Goal: Task Accomplishment & Management: Manage account settings

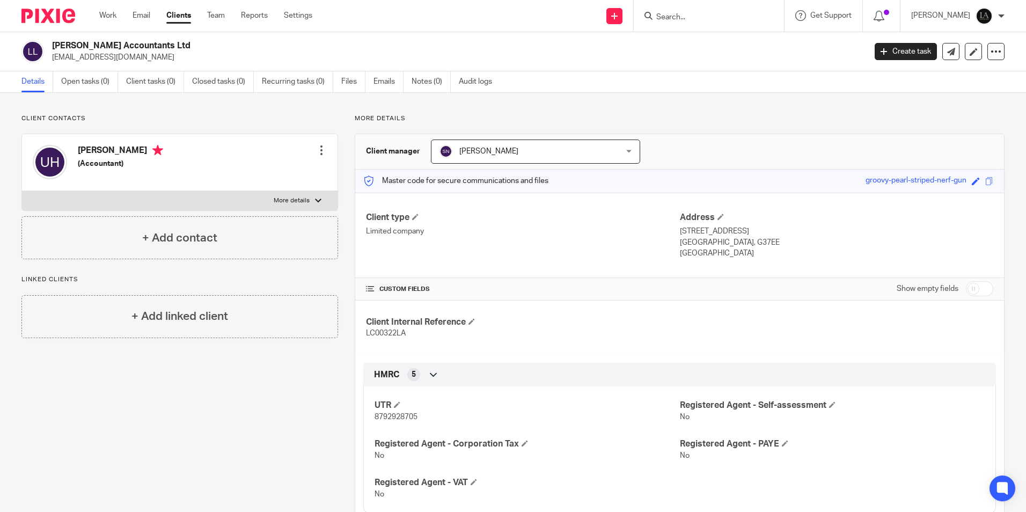
click at [734, 18] on input "Search" at bounding box center [703, 18] width 97 height 10
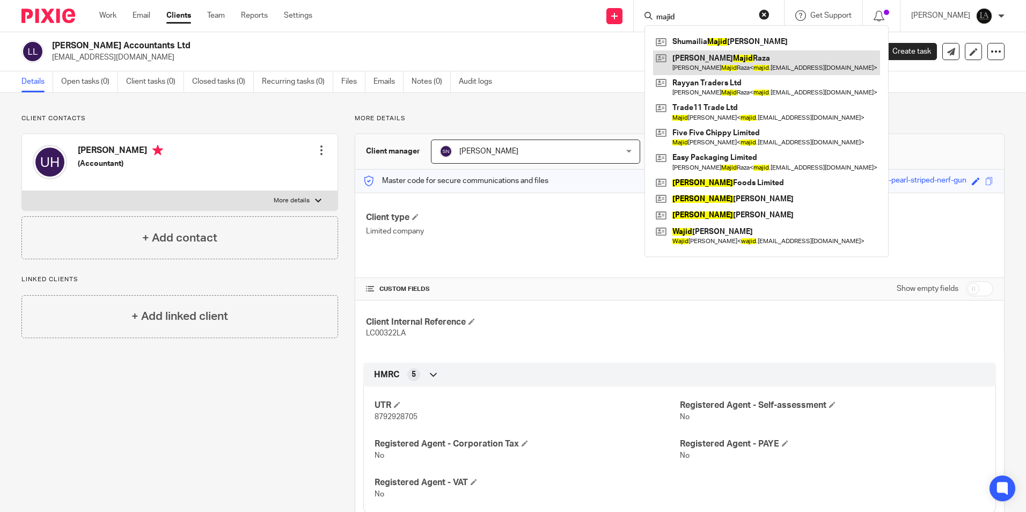
type input "majid"
click at [730, 63] on link at bounding box center [766, 62] width 227 height 25
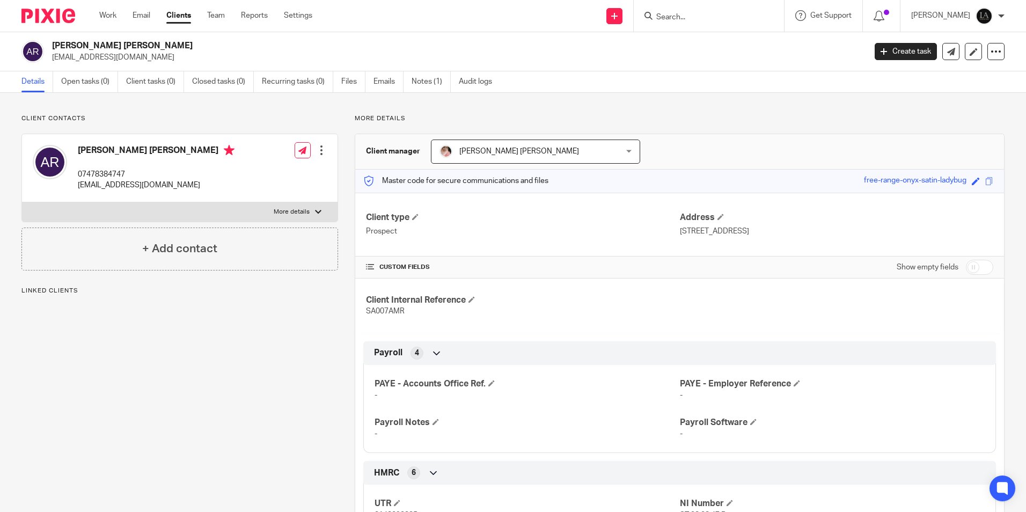
click at [271, 206] on label "More details" at bounding box center [180, 211] width 316 height 19
click at [22, 202] on input "More details" at bounding box center [21, 202] width 1 height 1
checkbox input "true"
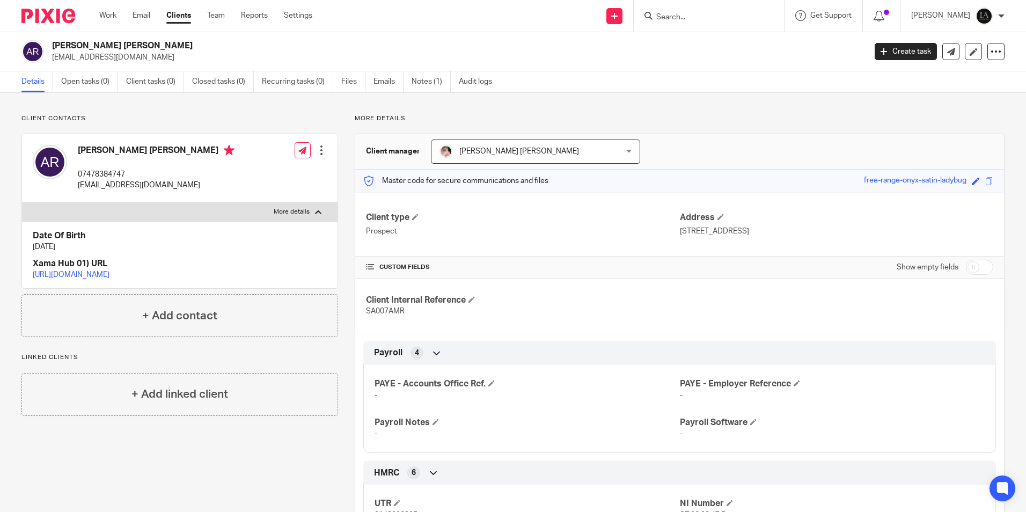
drag, startPoint x: 689, startPoint y: 228, endPoint x: 783, endPoint y: 238, distance: 95.1
click at [783, 238] on div "Client type Prospect Address 1/3 10 Kirkriggs Avenue" at bounding box center [679, 225] width 649 height 64
copy p "10 Kirkriggs Avenue"
click at [708, 18] on input "Search" at bounding box center [703, 18] width 97 height 10
type input "mth"
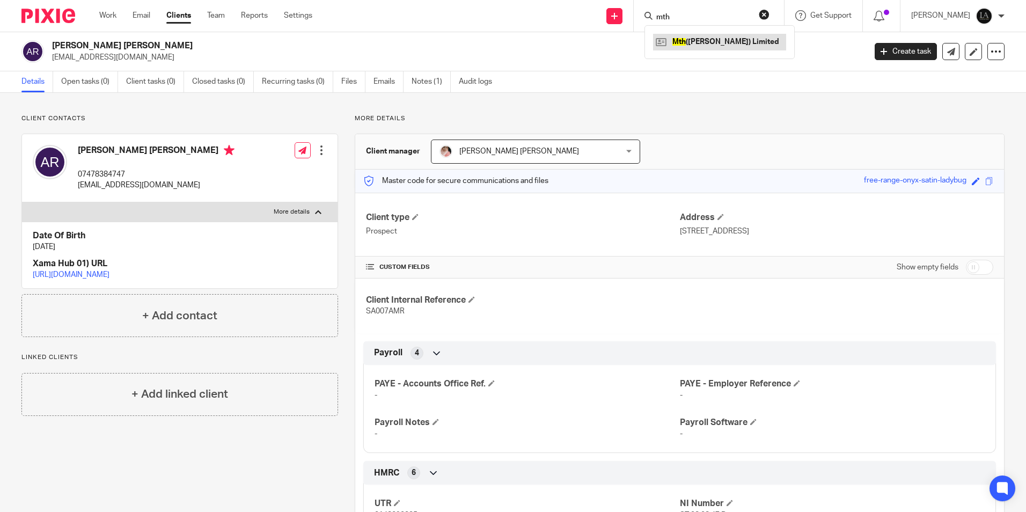
click at [745, 41] on link at bounding box center [719, 42] width 133 height 16
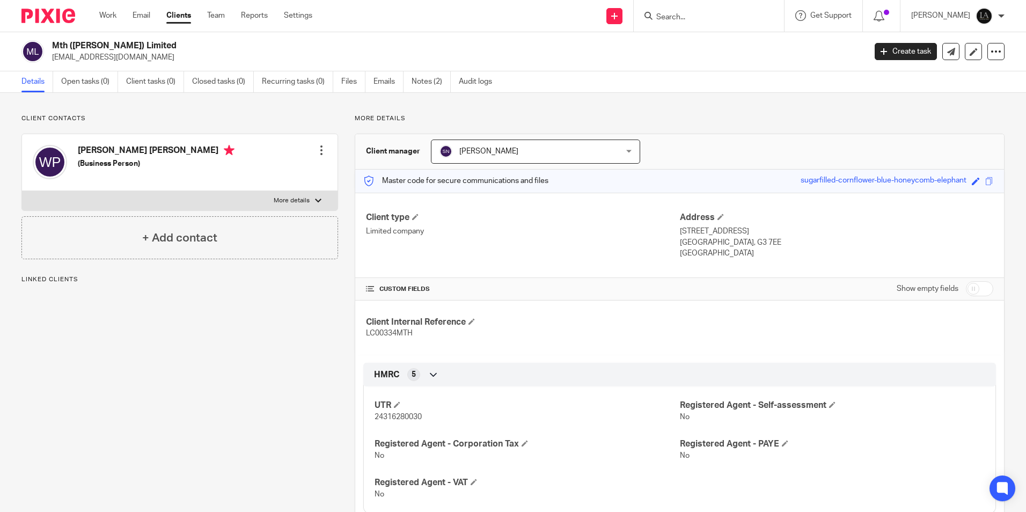
click at [297, 201] on p "More details" at bounding box center [292, 200] width 36 height 9
click at [22, 191] on input "More details" at bounding box center [21, 191] width 1 height 1
checkbox input "true"
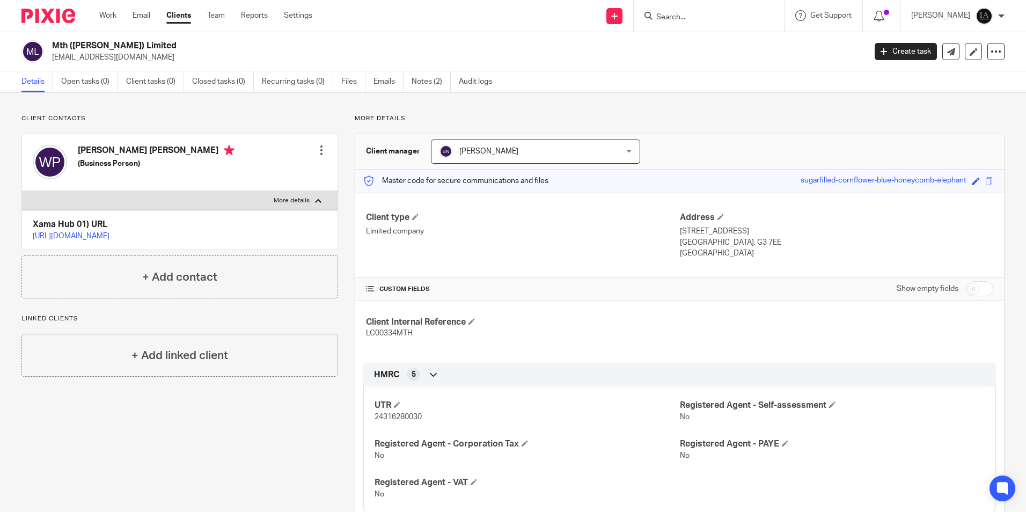
click at [93, 43] on h2 "Mth (Scot) Limited" at bounding box center [374, 45] width 645 height 11
click at [88, 45] on h2 "Mth (Scot) Limited" at bounding box center [374, 45] width 645 height 11
copy div "Mth (Scot) Limited"
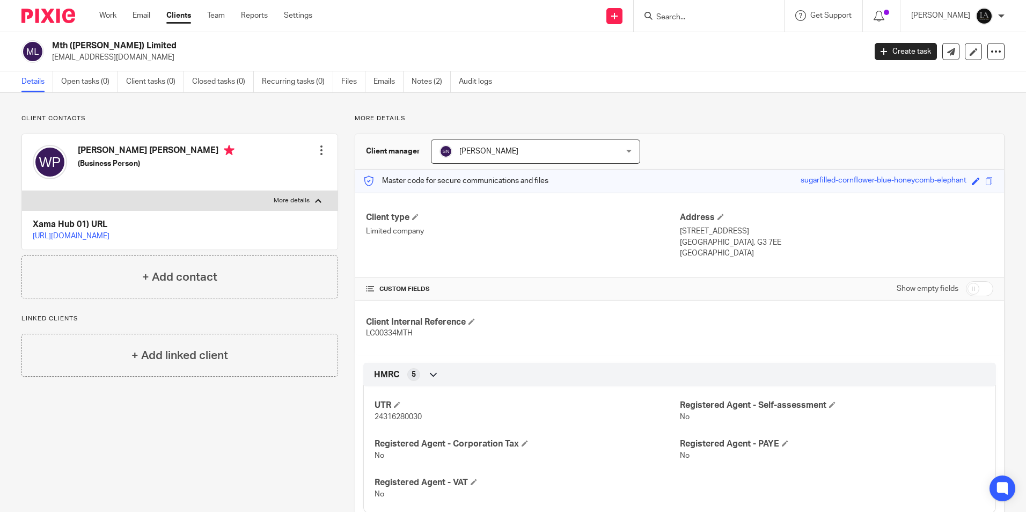
click at [205, 56] on p "office@lockhartamin.co.uk" at bounding box center [455, 57] width 807 height 11
click at [446, 85] on link "Notes (2)" at bounding box center [431, 81] width 39 height 21
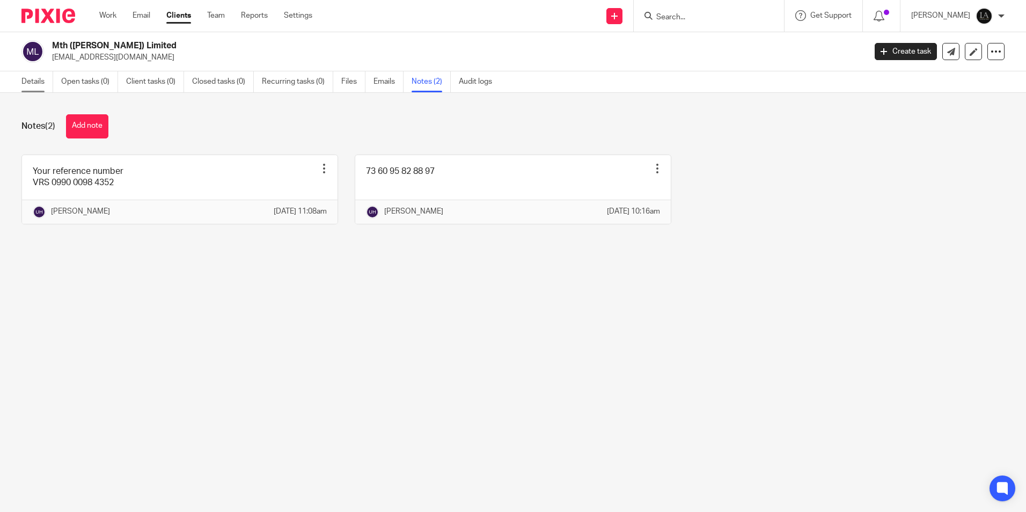
click at [42, 83] on link "Details" at bounding box center [37, 81] width 32 height 21
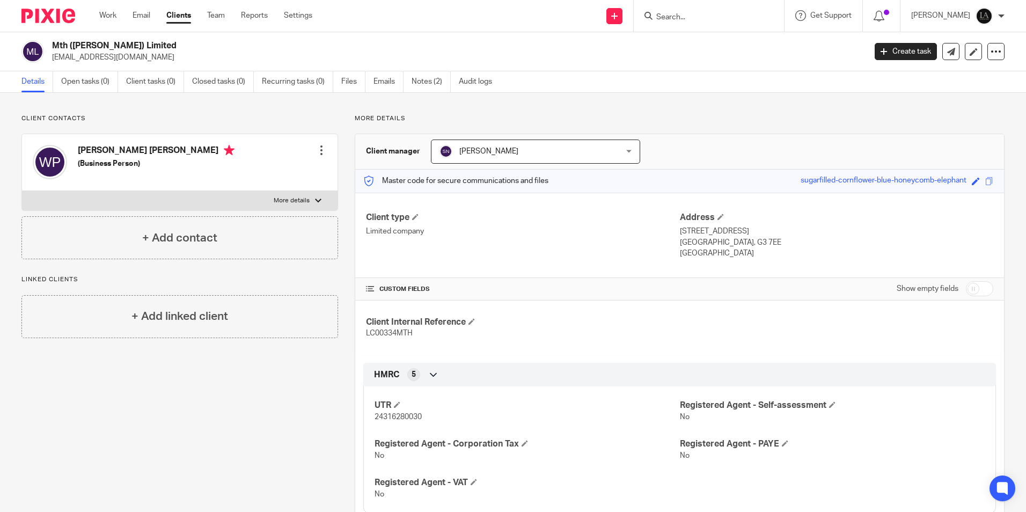
click at [102, 45] on h2 "Mth (Scot) Limited" at bounding box center [374, 45] width 645 height 11
copy div "Mth (Scot) Limited"
click at [680, 19] on input "Search" at bounding box center [703, 18] width 97 height 10
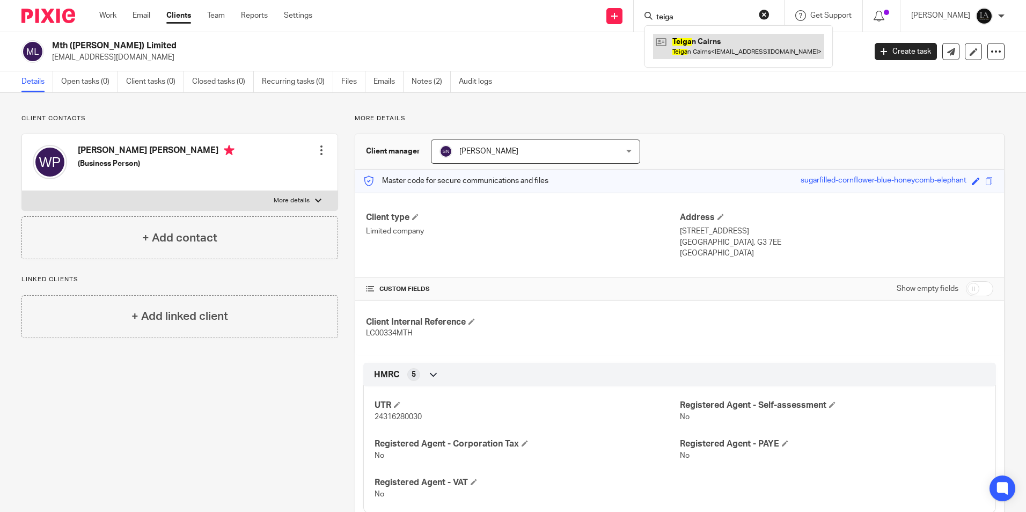
type input "teiga"
click at [728, 39] on link at bounding box center [738, 46] width 171 height 25
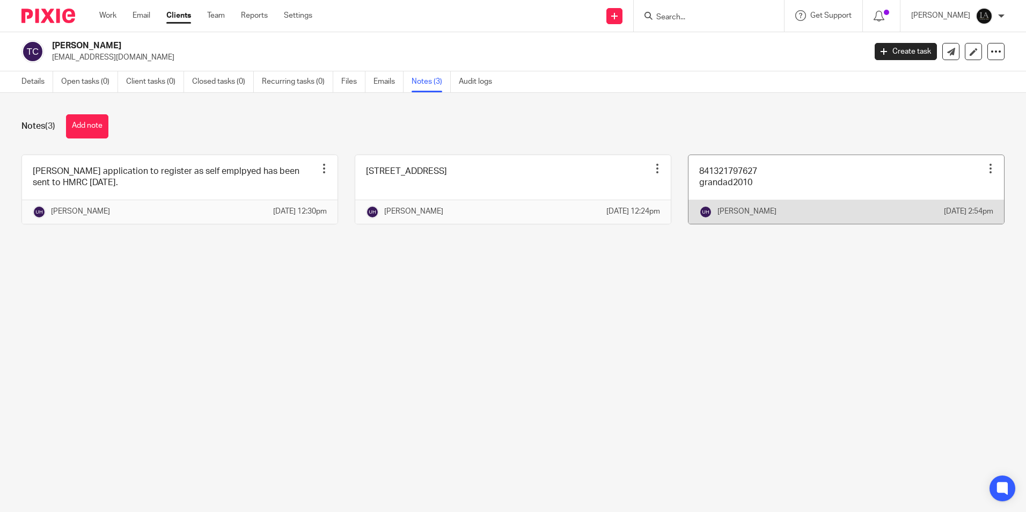
click at [724, 173] on link at bounding box center [847, 189] width 316 height 69
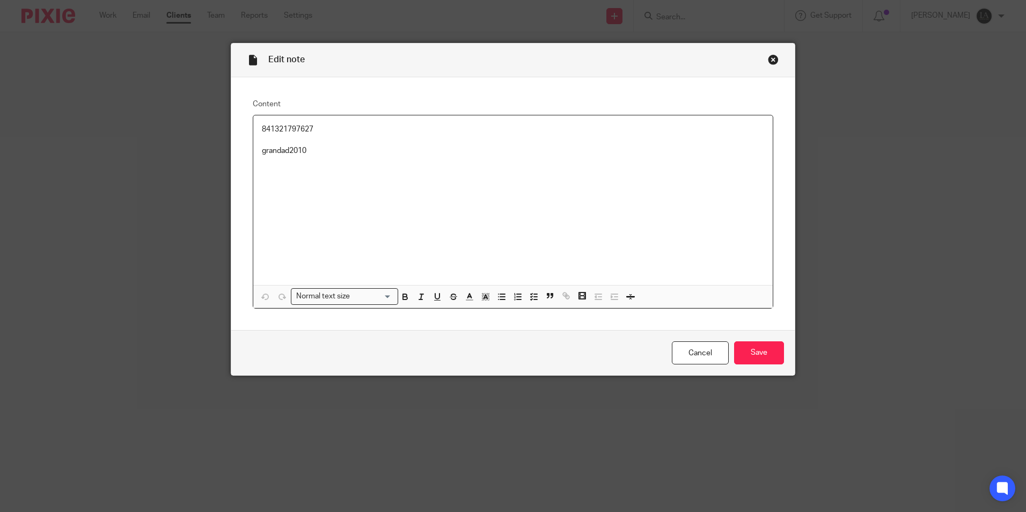
click at [277, 128] on p "841321797627" at bounding box center [513, 129] width 502 height 11
copy p "841321797627"
click at [275, 148] on p "grandad2010" at bounding box center [513, 150] width 502 height 11
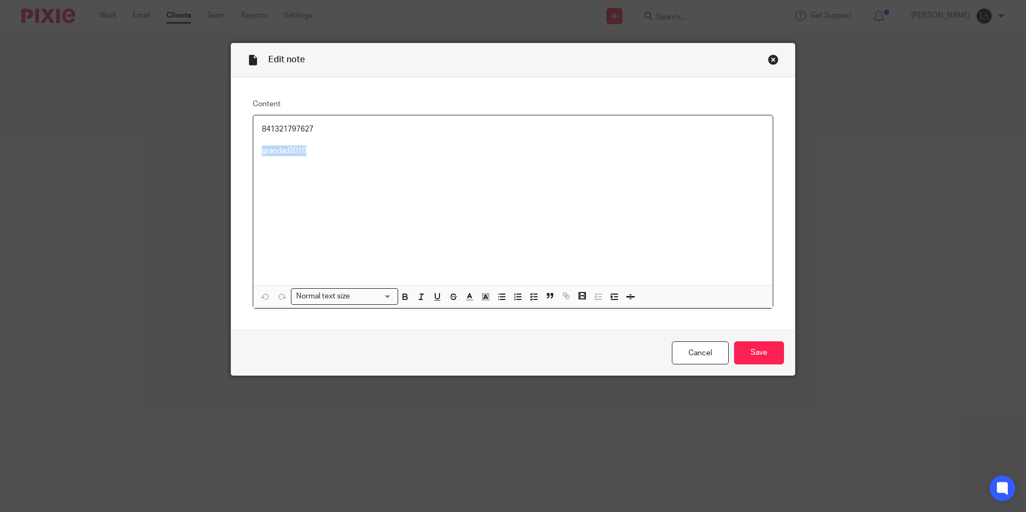
click at [275, 148] on p "grandad2010" at bounding box center [513, 150] width 502 height 11
copy p "grandad2010"
click at [748, 354] on input "Save" at bounding box center [759, 352] width 50 height 23
